Goal: Browse casually

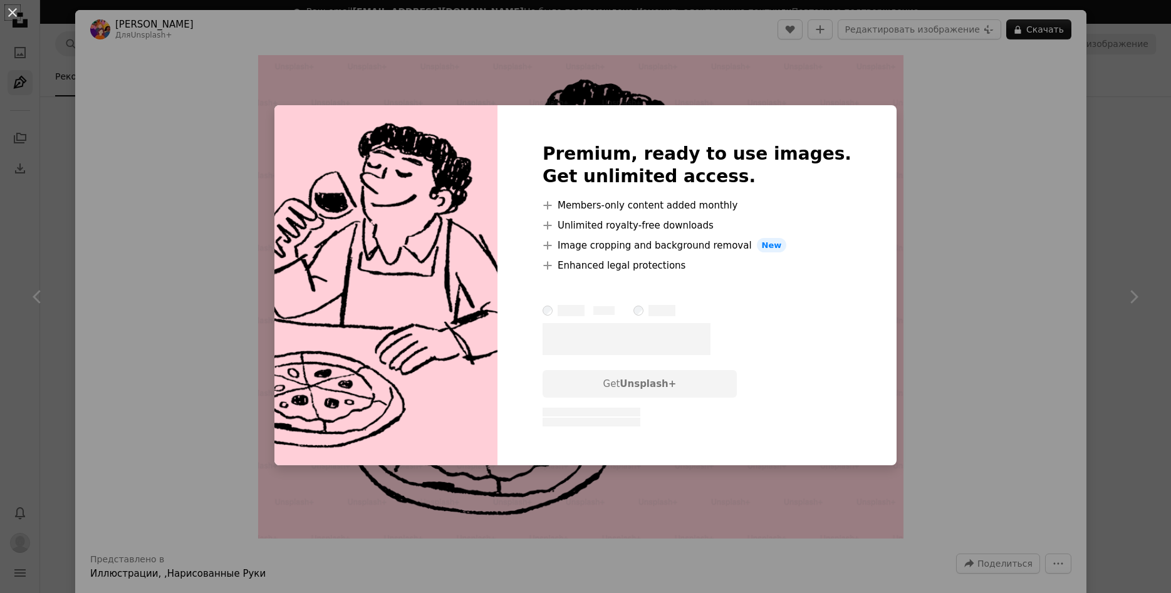
scroll to position [1662, 0]
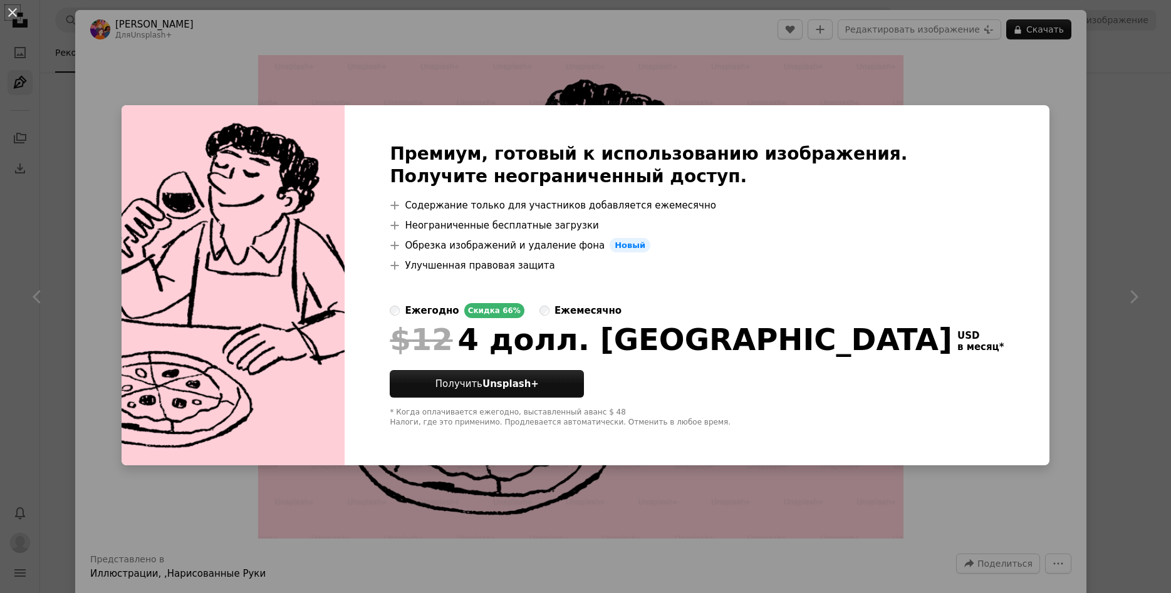
click at [1094, 224] on div "An X shape Премиум, готовый к использованию изображения. Получите неограниченны…" at bounding box center [585, 296] width 1171 height 593
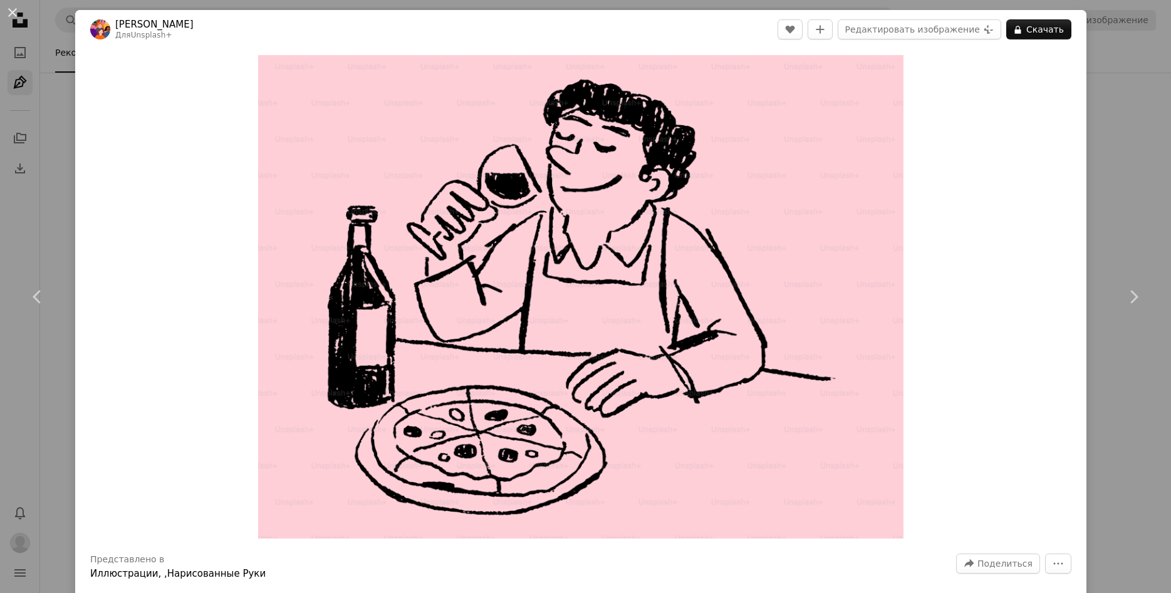
drag, startPoint x: 1147, startPoint y: 166, endPoint x: 1148, endPoint y: 153, distance: 13.2
click at [1147, 164] on div "An X shape Chevron left Chevron right [PERSON_NAME] Для Unsplash+ A heart A plu…" at bounding box center [585, 296] width 1171 height 593
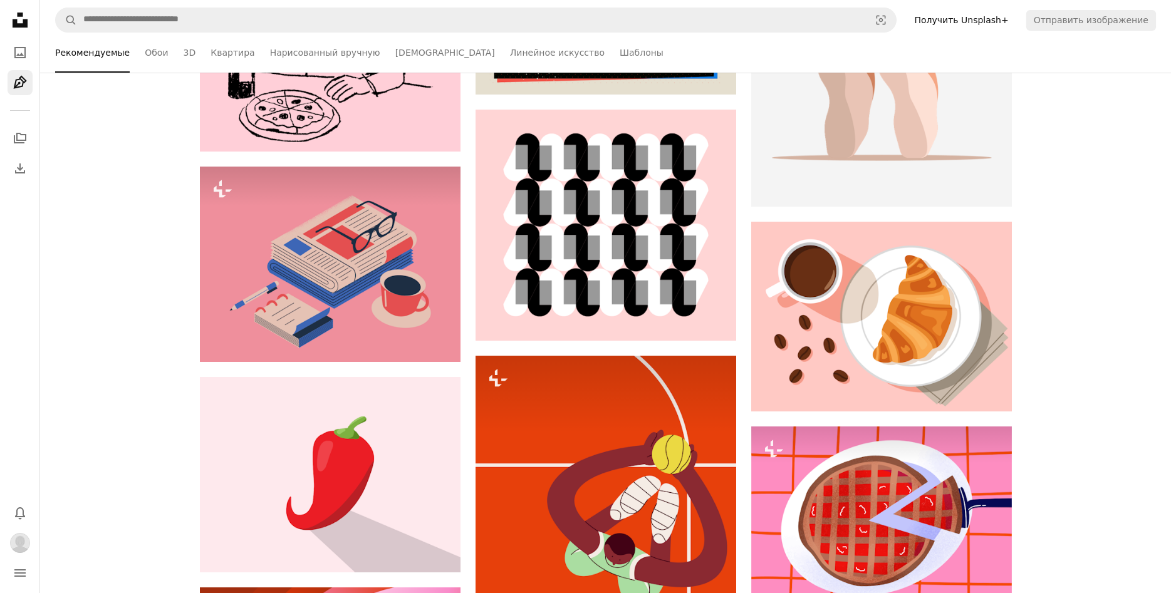
scroll to position [1854, 0]
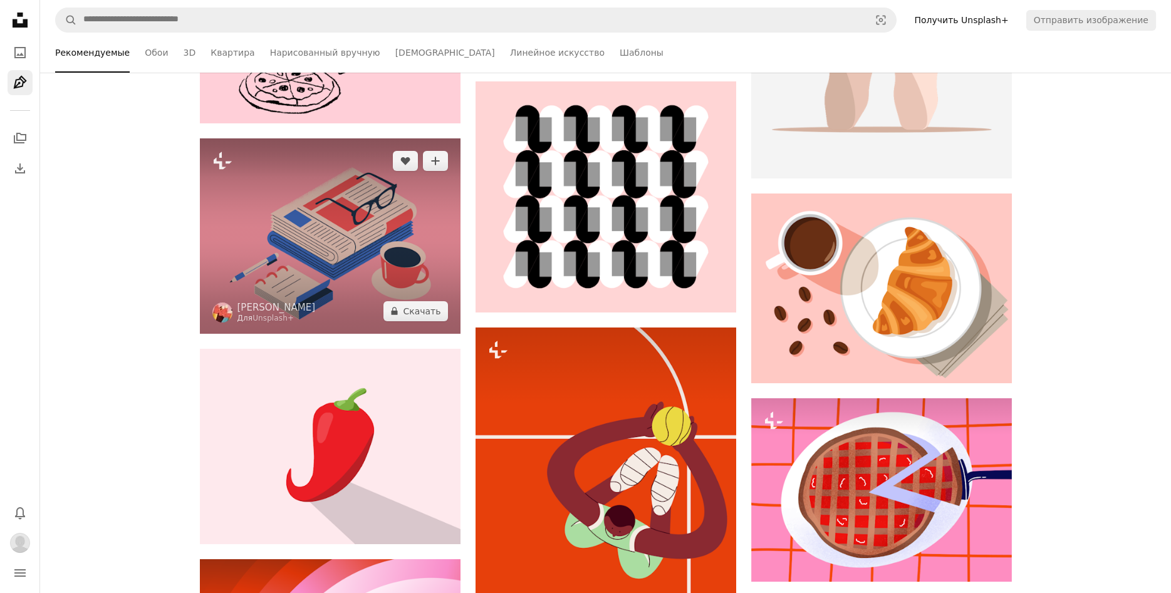
click at [388, 264] on img at bounding box center [330, 236] width 261 height 196
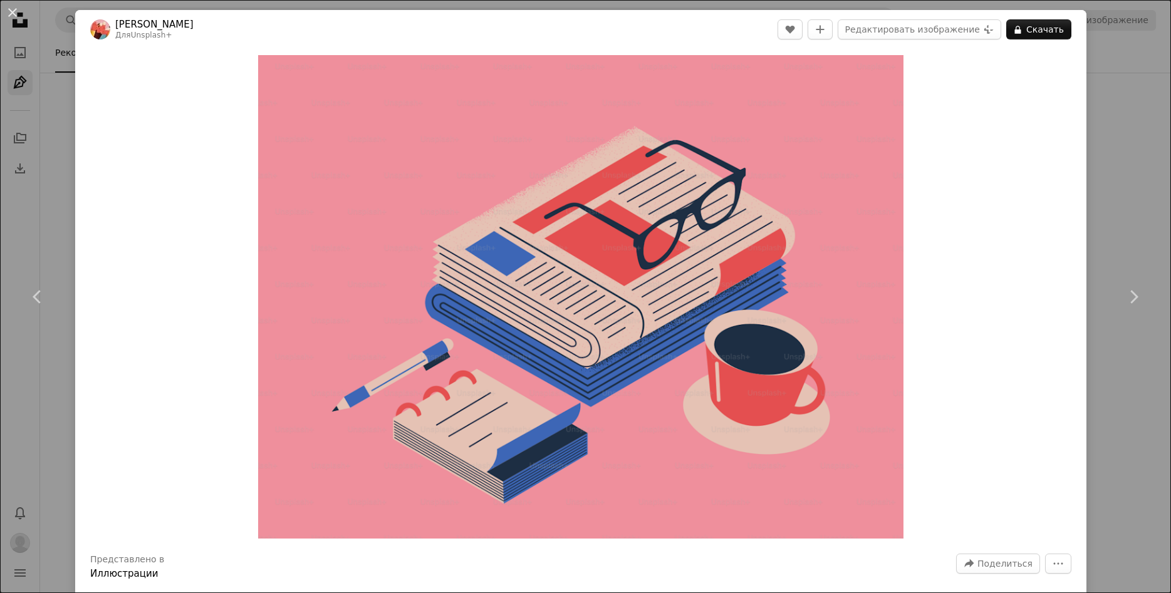
click at [1130, 152] on div "An X shape Chevron left Chevron right [PERSON_NAME] Конита Для Unsplash+ A hear…" at bounding box center [585, 296] width 1171 height 593
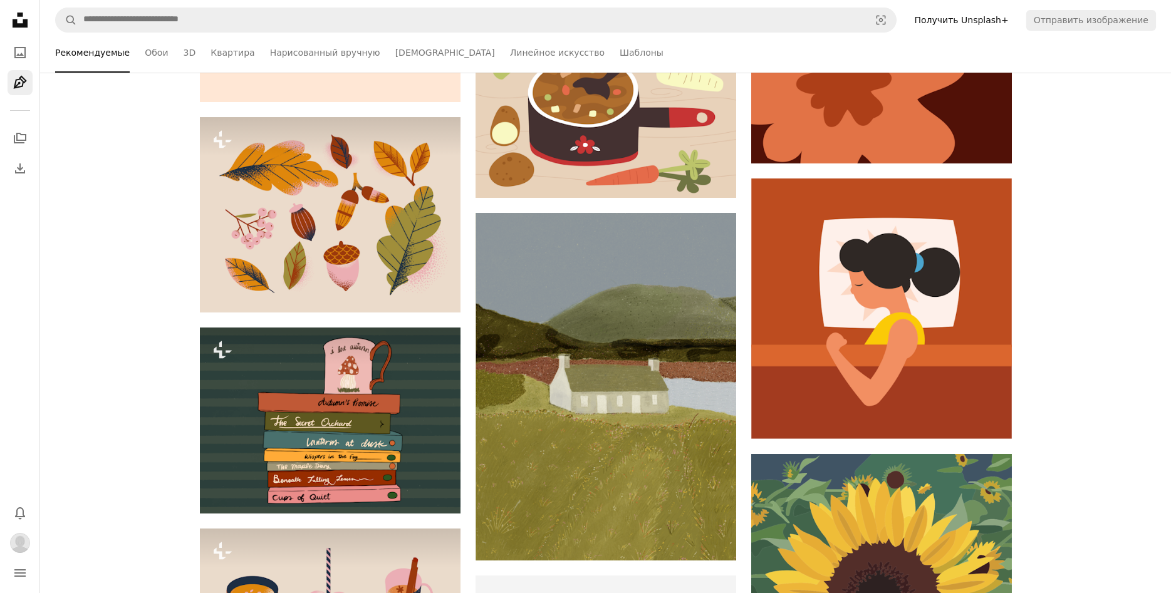
scroll to position [7351, 0]
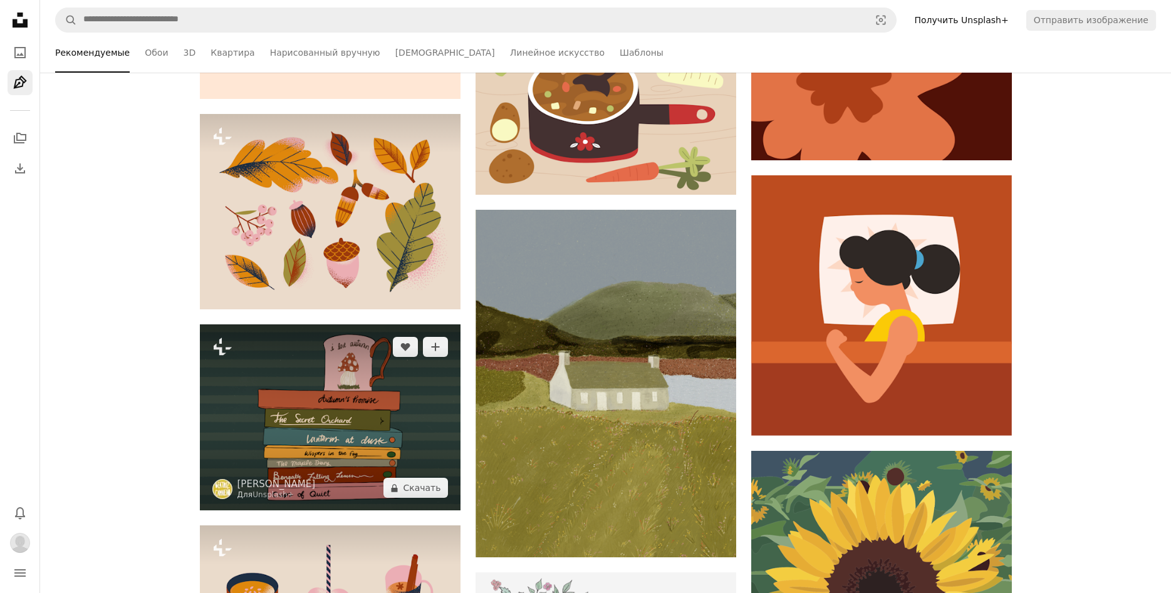
click at [377, 455] on img at bounding box center [330, 418] width 261 height 186
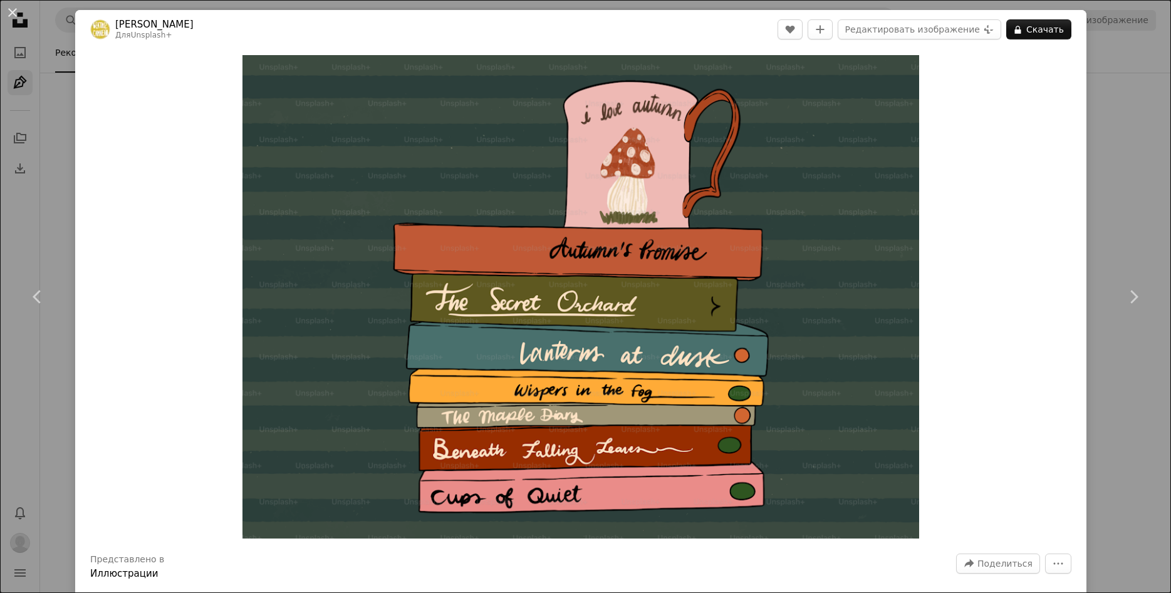
click at [1127, 380] on div "An X shape Chevron left Chevron right [PERSON_NAME] Для Unsplash+ A heart A plu…" at bounding box center [585, 296] width 1171 height 593
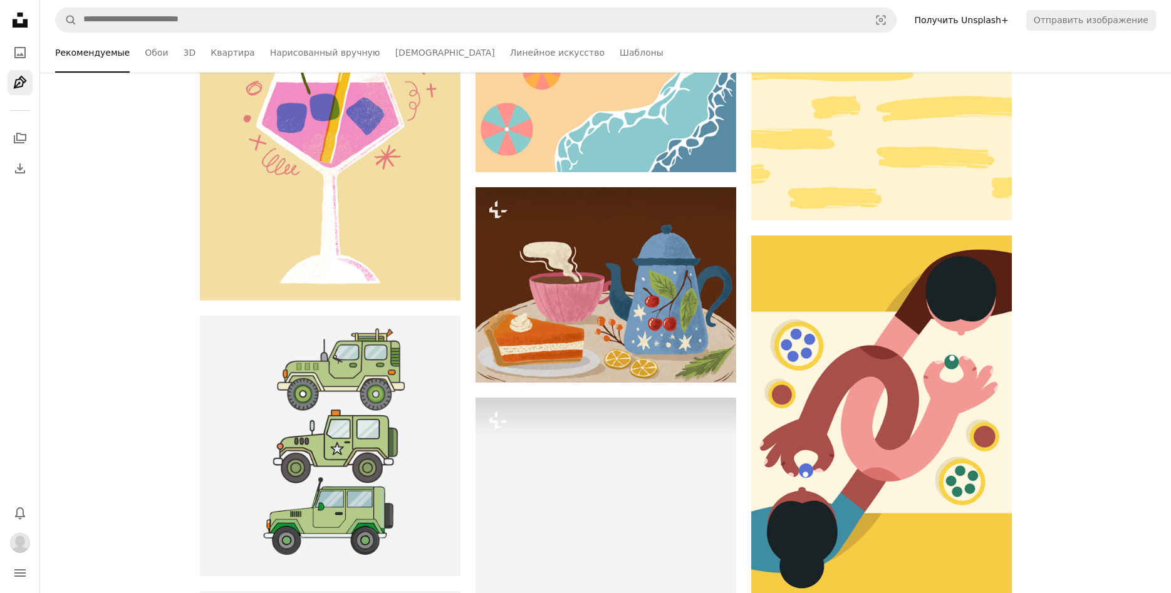
scroll to position [13871, 0]
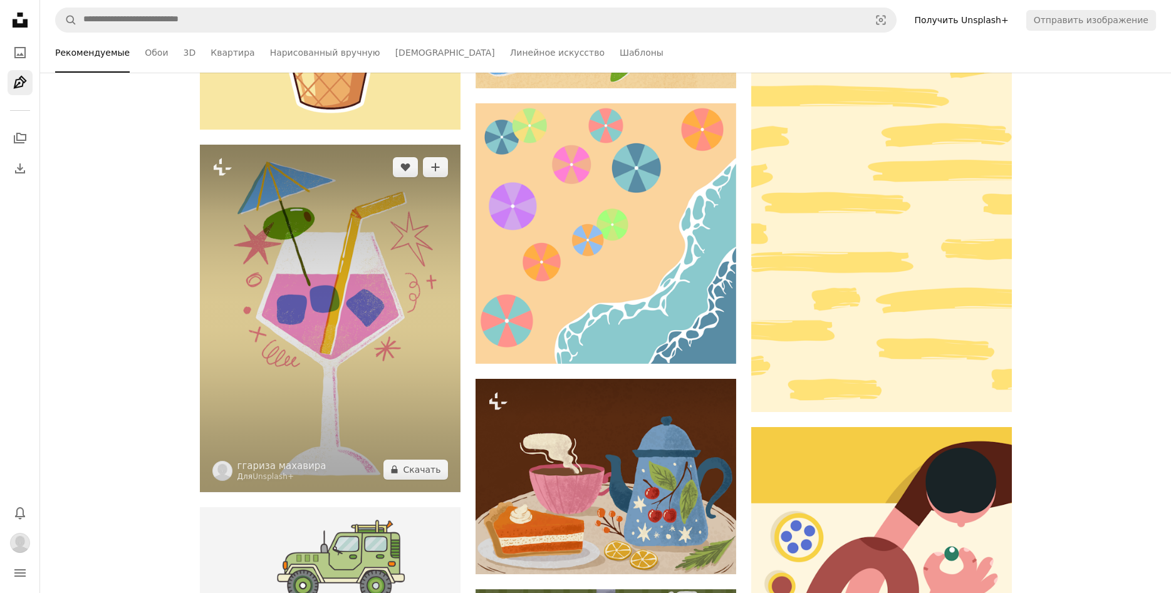
click at [350, 303] on img at bounding box center [330, 319] width 261 height 348
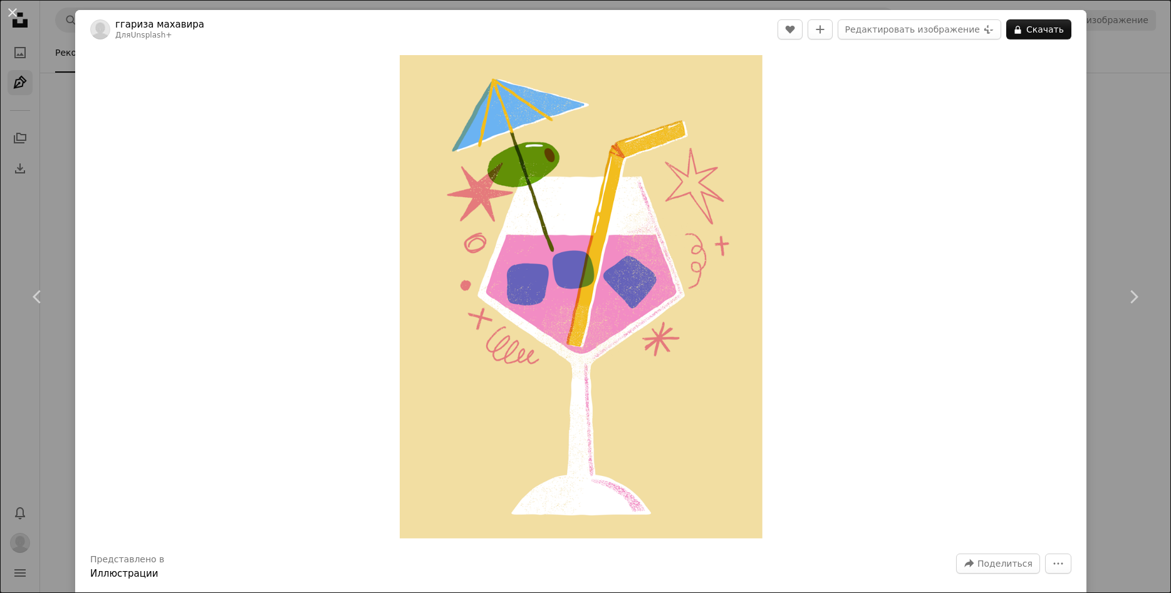
click at [1144, 150] on div "An X shape Chevron left Chevron right ггариза махавира Для Unsplash+ A heart A …" at bounding box center [585, 296] width 1171 height 593
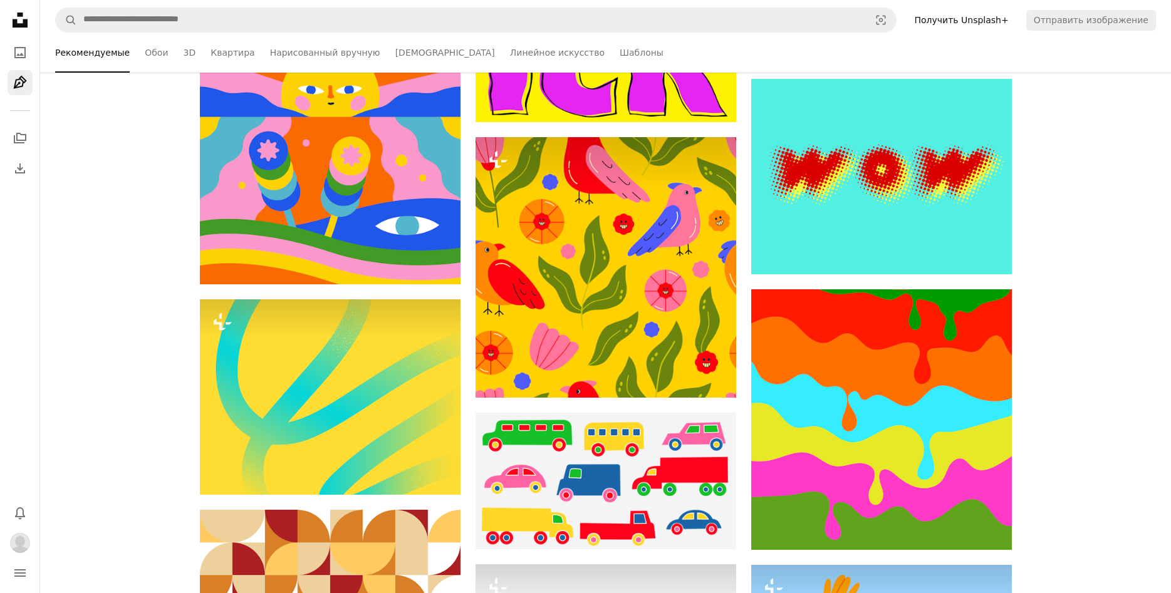
scroll to position [25185, 0]
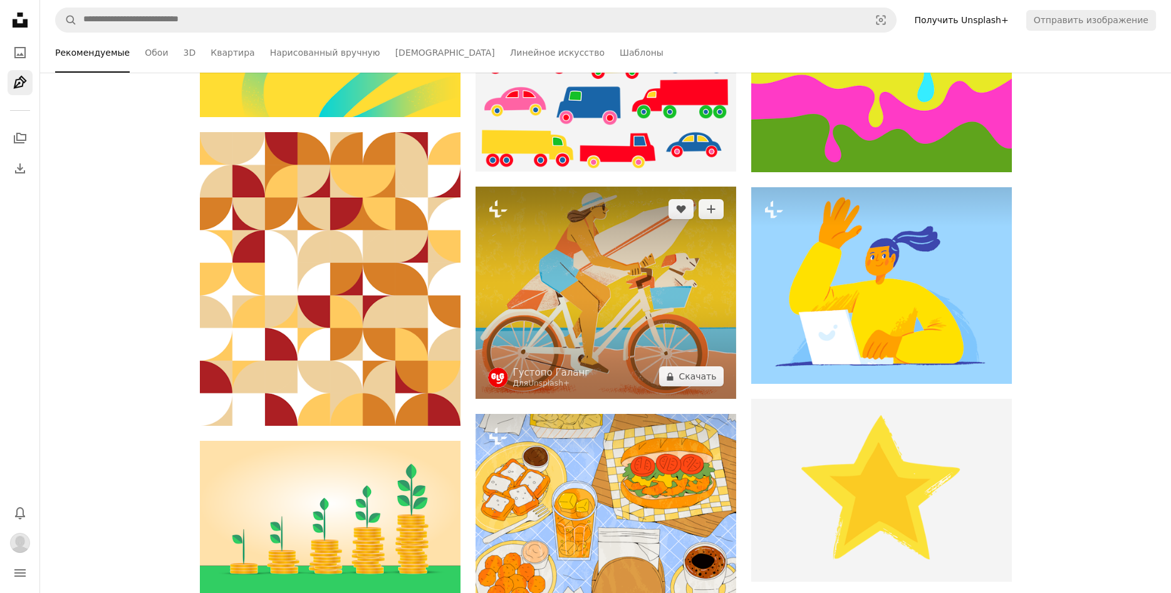
click at [627, 293] on img at bounding box center [606, 293] width 261 height 212
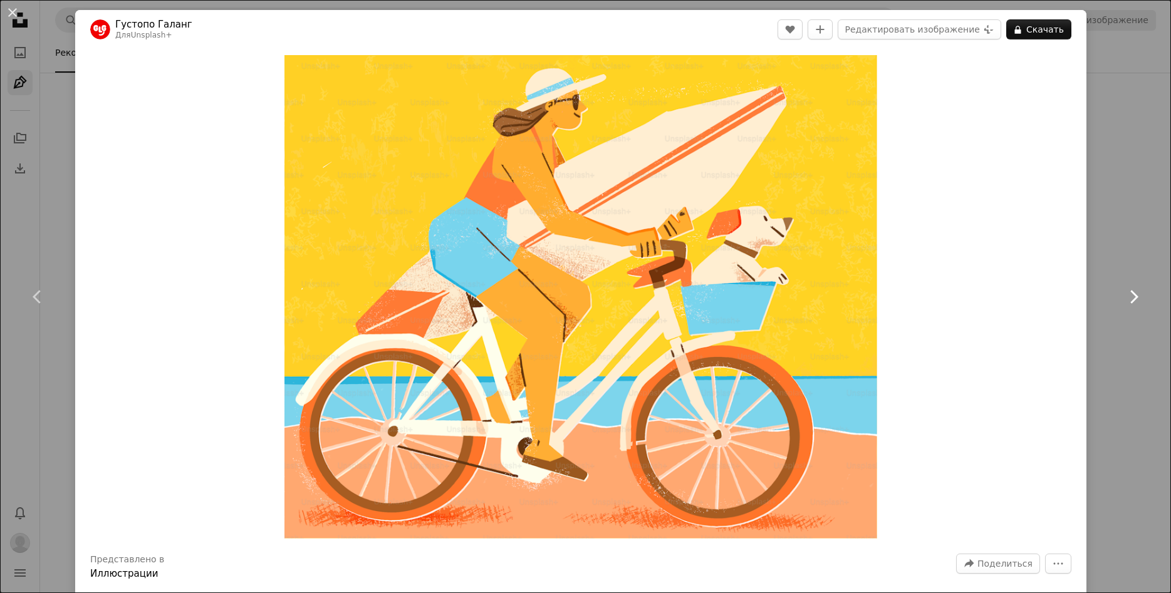
click at [1119, 338] on link "Chevron right" at bounding box center [1133, 297] width 75 height 120
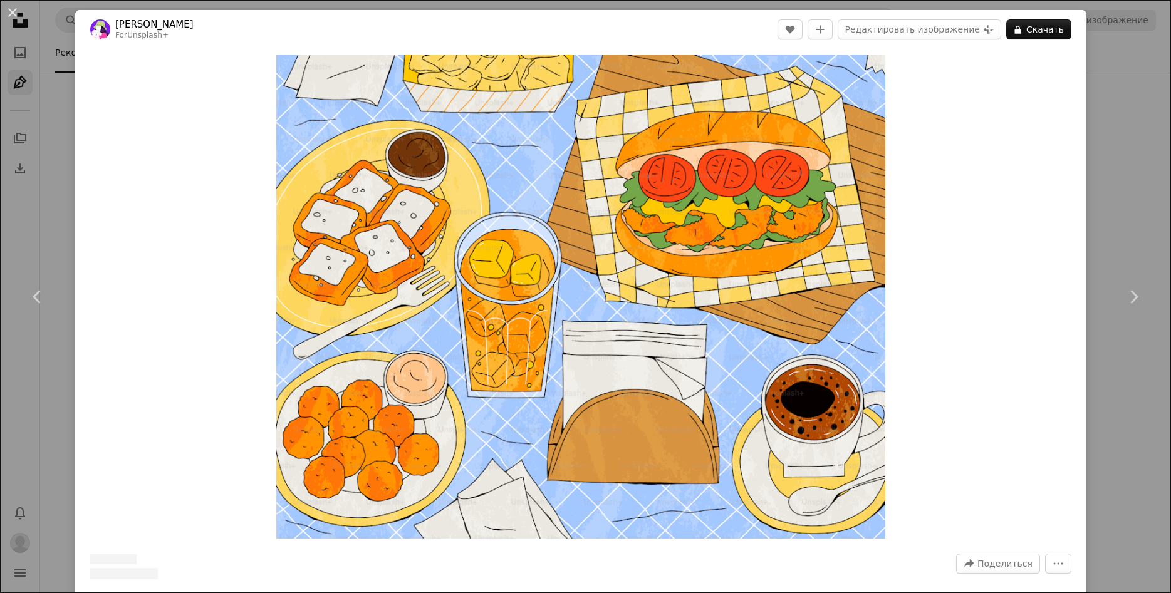
click at [1137, 58] on div "An X shape Chevron left Chevron right [PERSON_NAME] For Unsplash+ A heart A plu…" at bounding box center [585, 296] width 1171 height 593
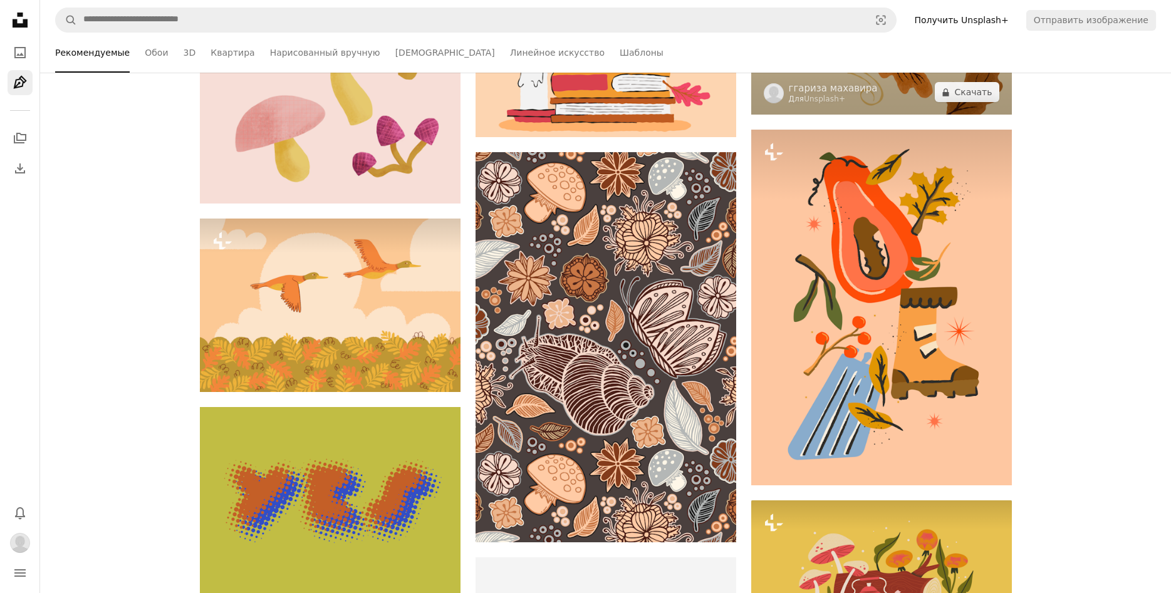
scroll to position [27551, 0]
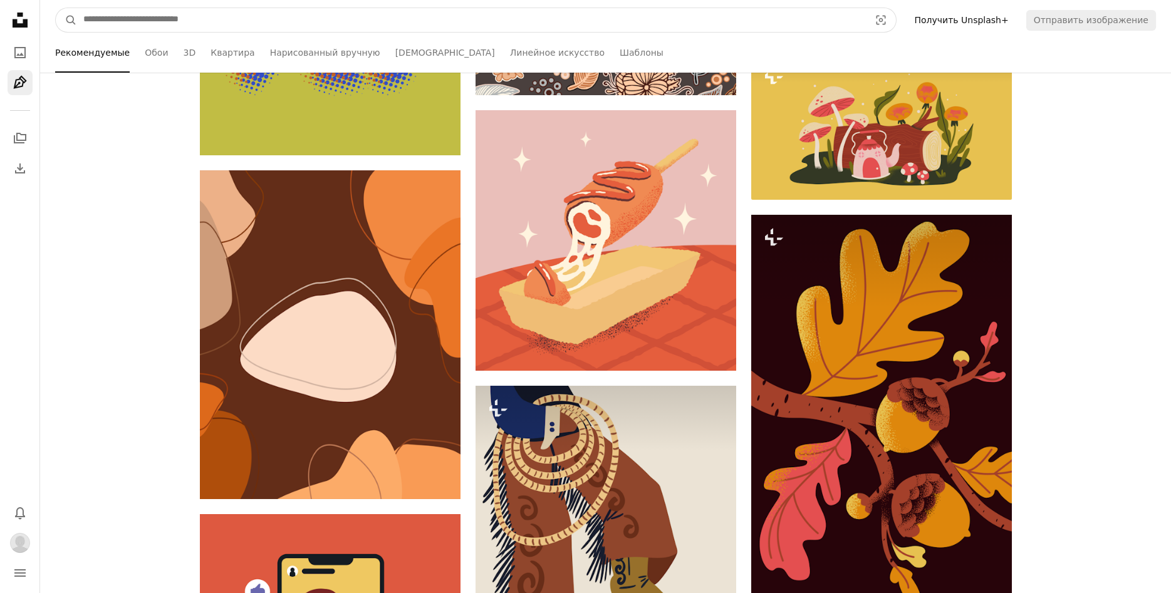
click at [316, 16] on input "Найти визуальные эффекты по всему сайту" at bounding box center [471, 20] width 789 height 24
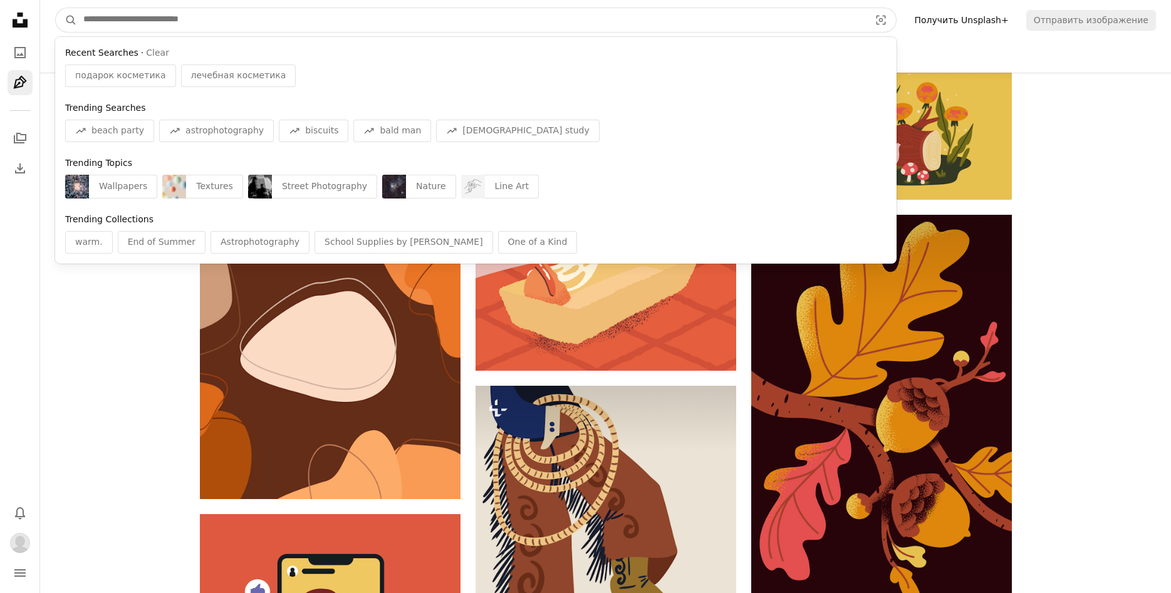
scroll to position [27934, 0]
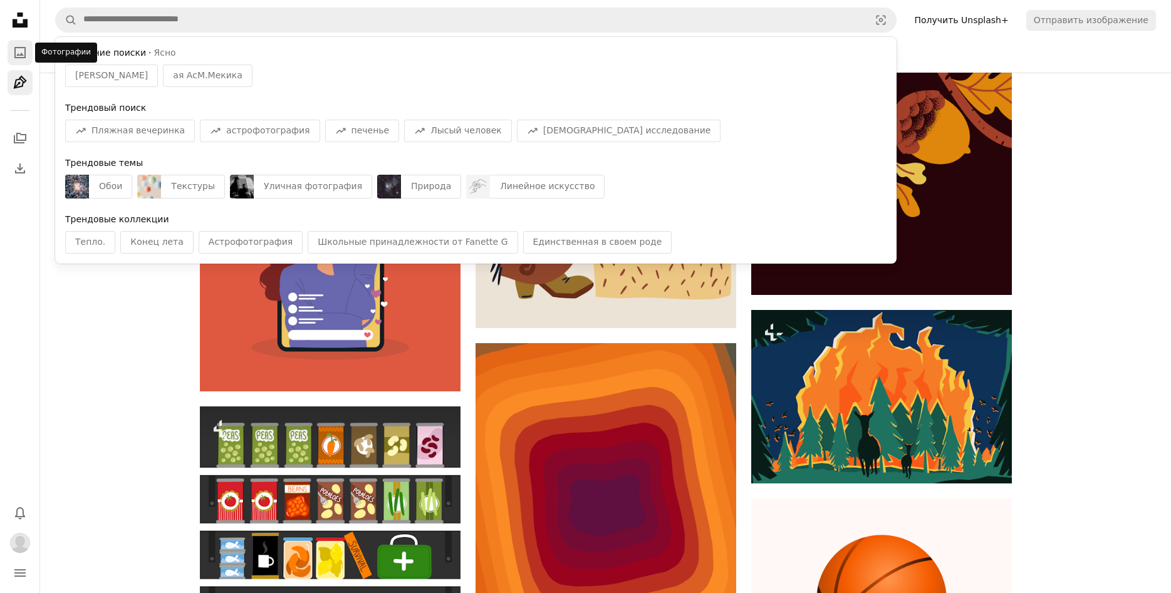
click at [22, 49] on icon "A photo" at bounding box center [20, 52] width 15 height 15
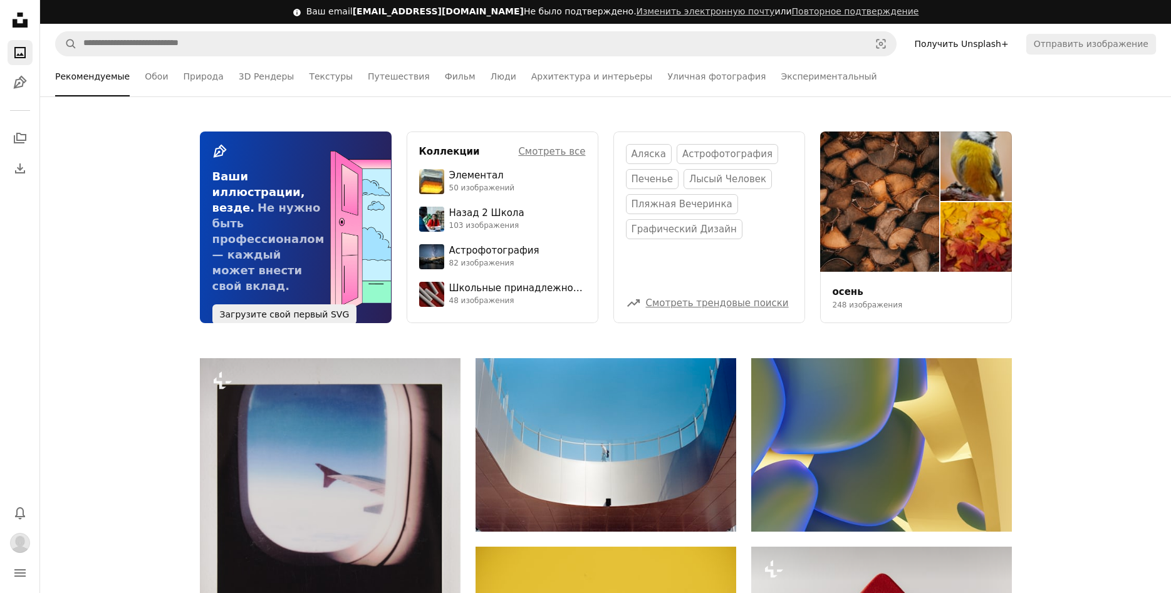
click at [17, 13] on icon "Unsplash logo Unsplash Home" at bounding box center [20, 20] width 25 height 25
click at [25, 20] on icon at bounding box center [20, 20] width 15 height 15
